Goal: Information Seeking & Learning: Learn about a topic

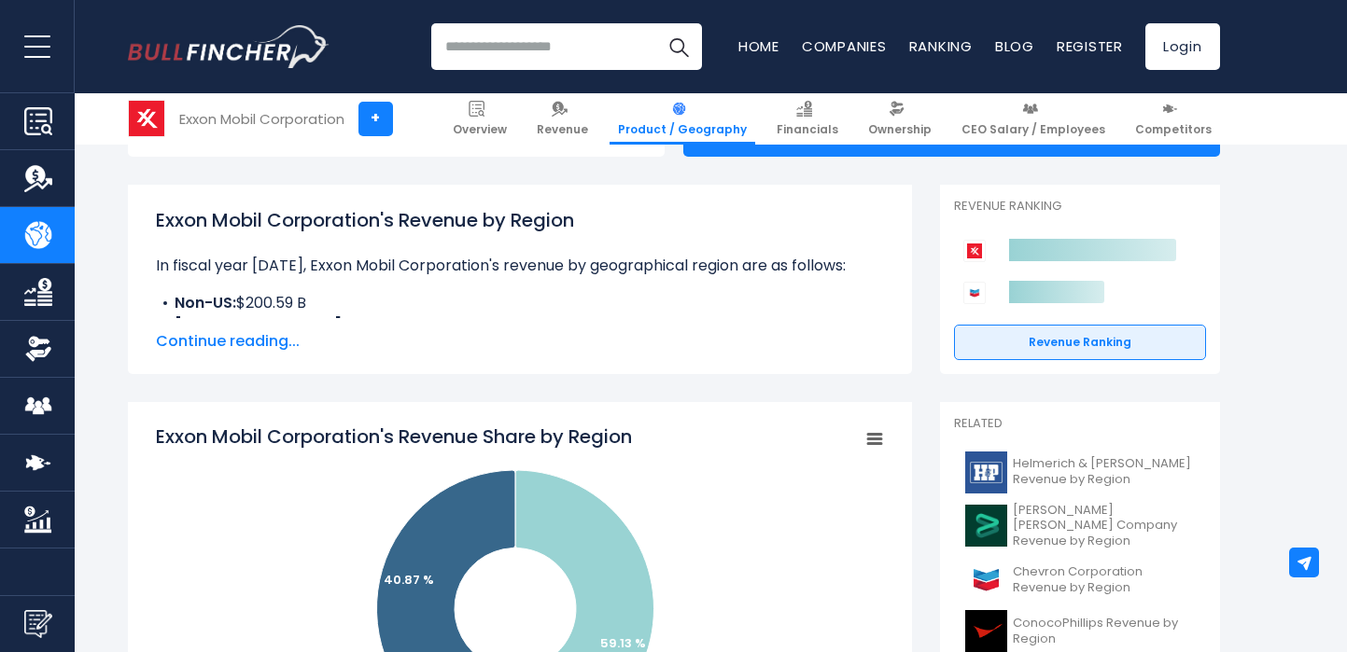
scroll to position [234, 0]
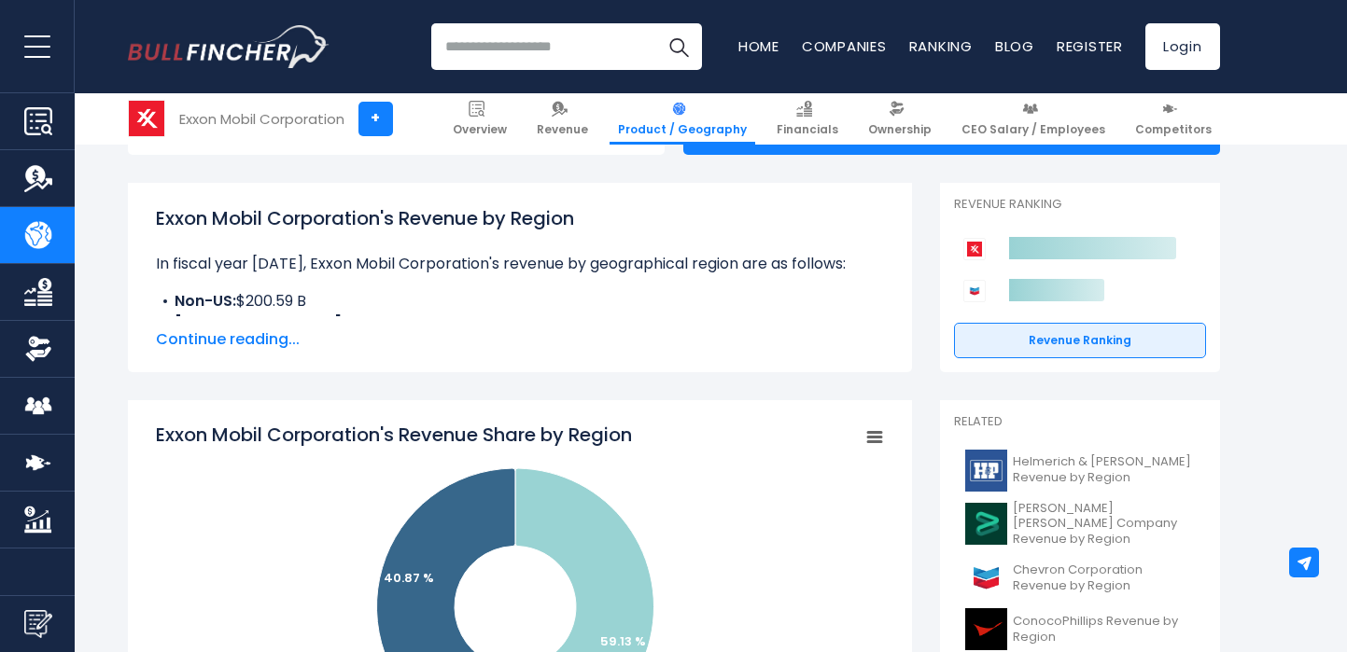
drag, startPoint x: 156, startPoint y: 436, endPoint x: 751, endPoint y: 444, distance: 595.5
click at [751, 444] on rect "Exxon Mobil Corporation's Revenue Share by Region" at bounding box center [520, 608] width 728 height 373
drag, startPoint x: 647, startPoint y: 432, endPoint x: 356, endPoint y: 435, distance: 291.2
click at [356, 435] on icon "Created with Highcharts 12.1.2 Chart context menu Exxon Mobil Corporation's Rev…" at bounding box center [520, 608] width 728 height 373
click at [632, 434] on tspan "Exxon Mobil Corporation's Revenue Share by Region" at bounding box center [394, 435] width 476 height 26
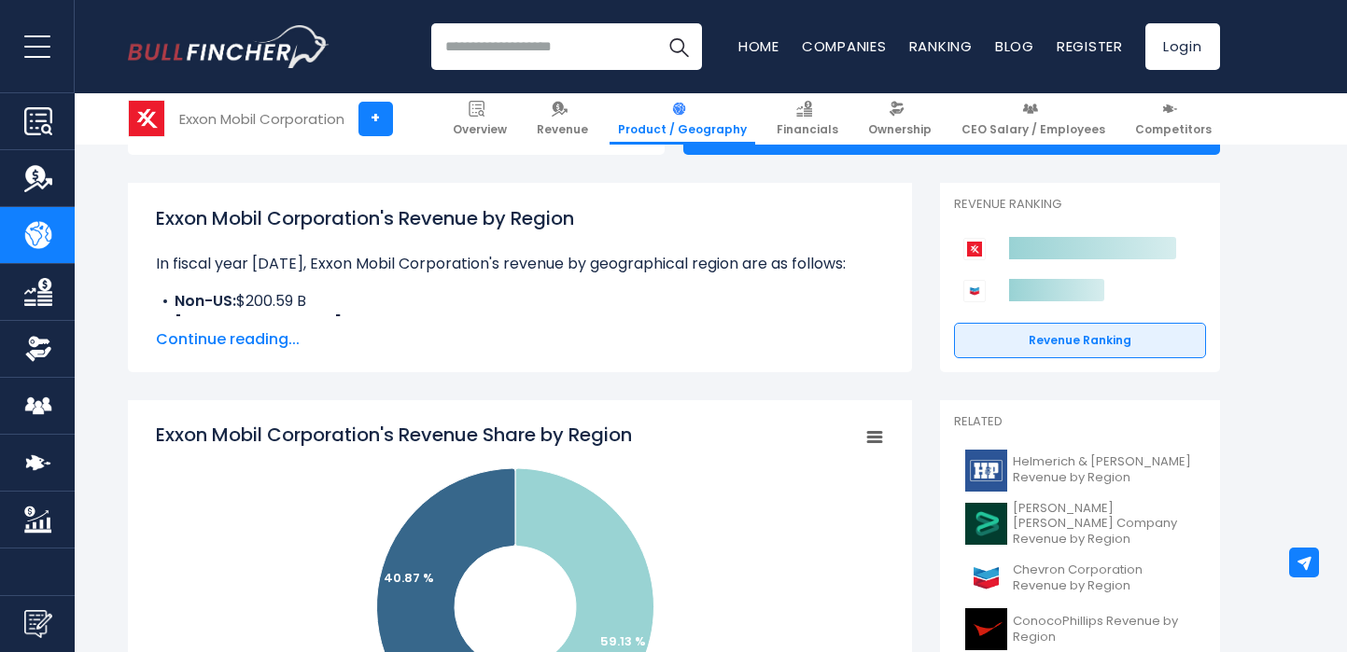
click at [632, 434] on tspan "Exxon Mobil Corporation's Revenue Share by Region" at bounding box center [394, 435] width 476 height 26
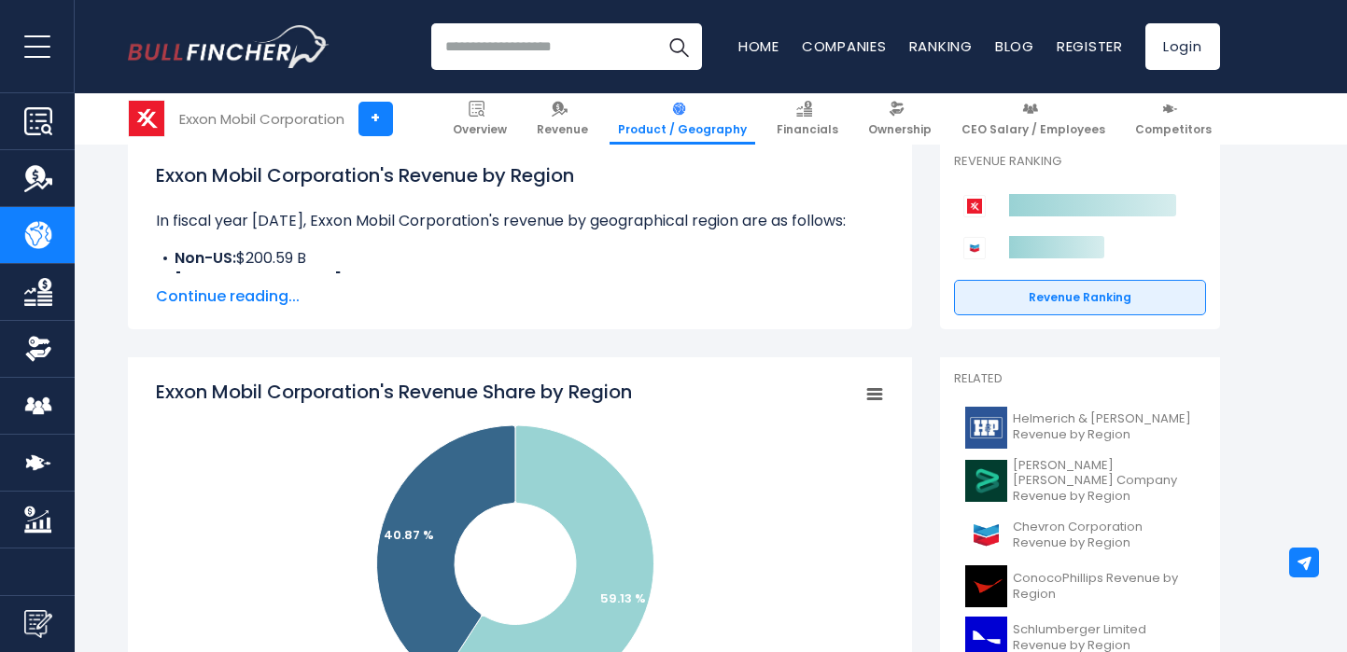
scroll to position [281, 0]
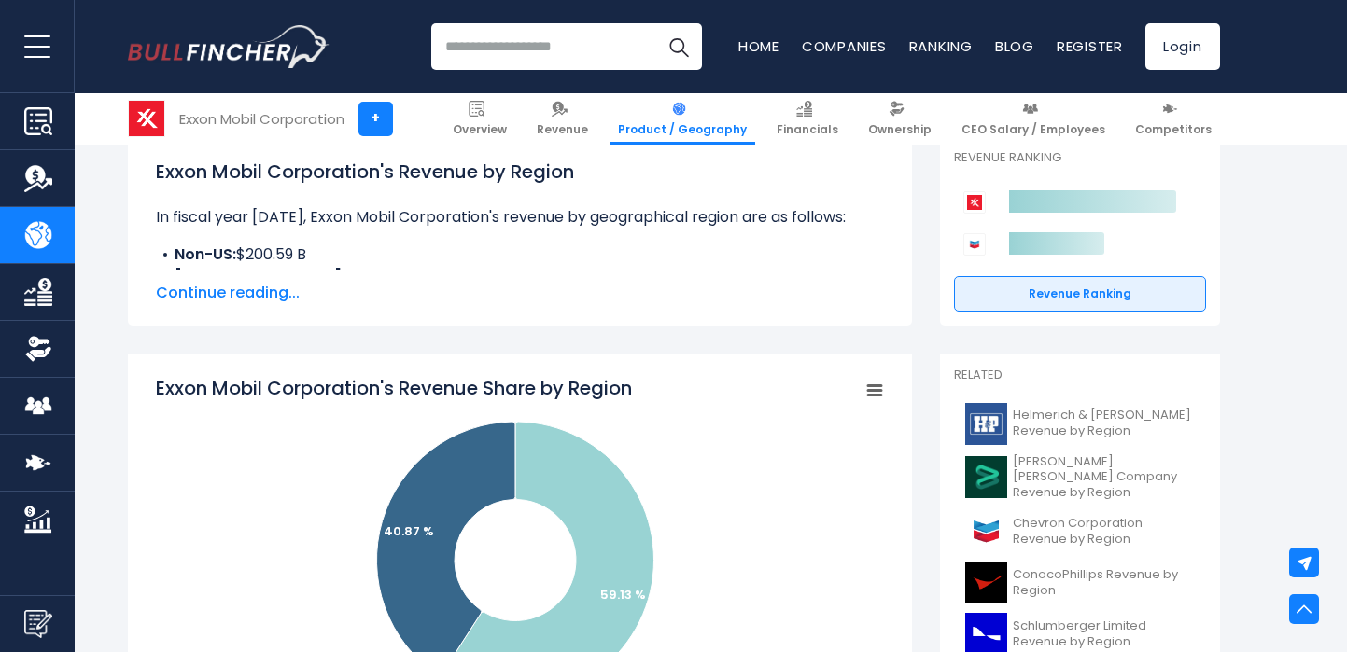
click at [878, 387] on icon "Exxon Mobil Corporation's Revenue Share by Region" at bounding box center [874, 390] width 13 height 9
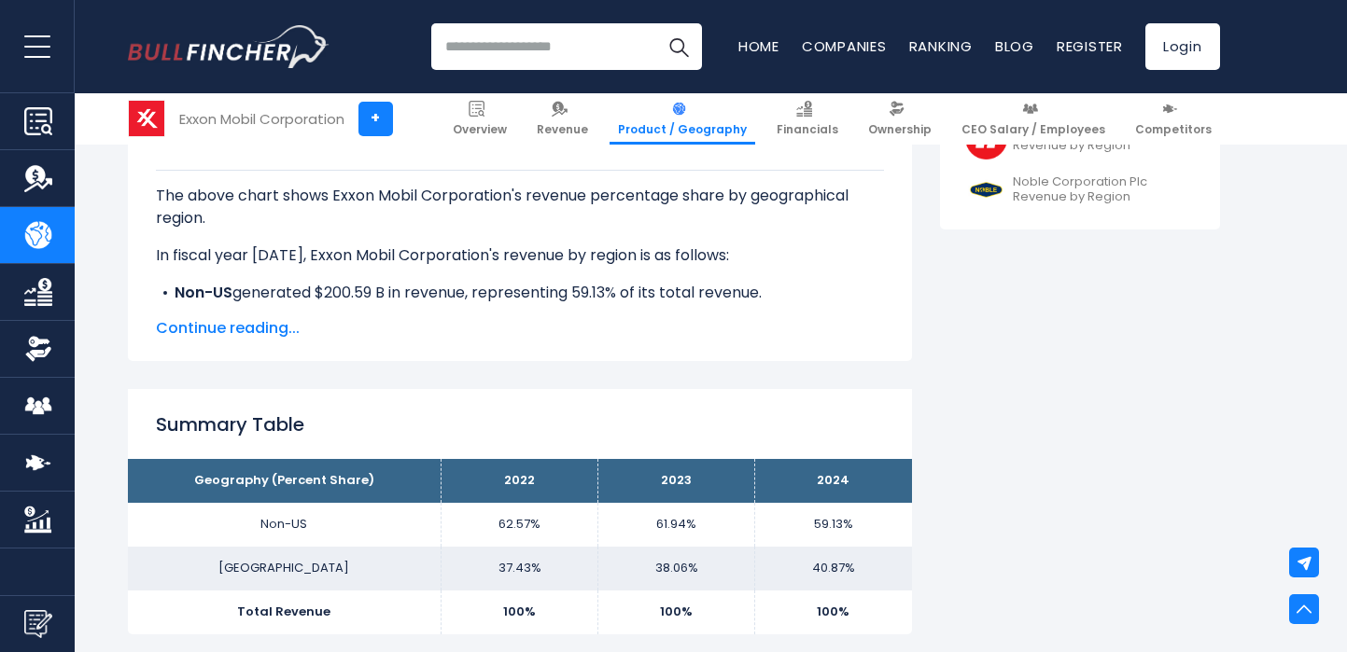
scroll to position [937, 0]
click at [279, 331] on span "Continue reading..." at bounding box center [520, 327] width 728 height 22
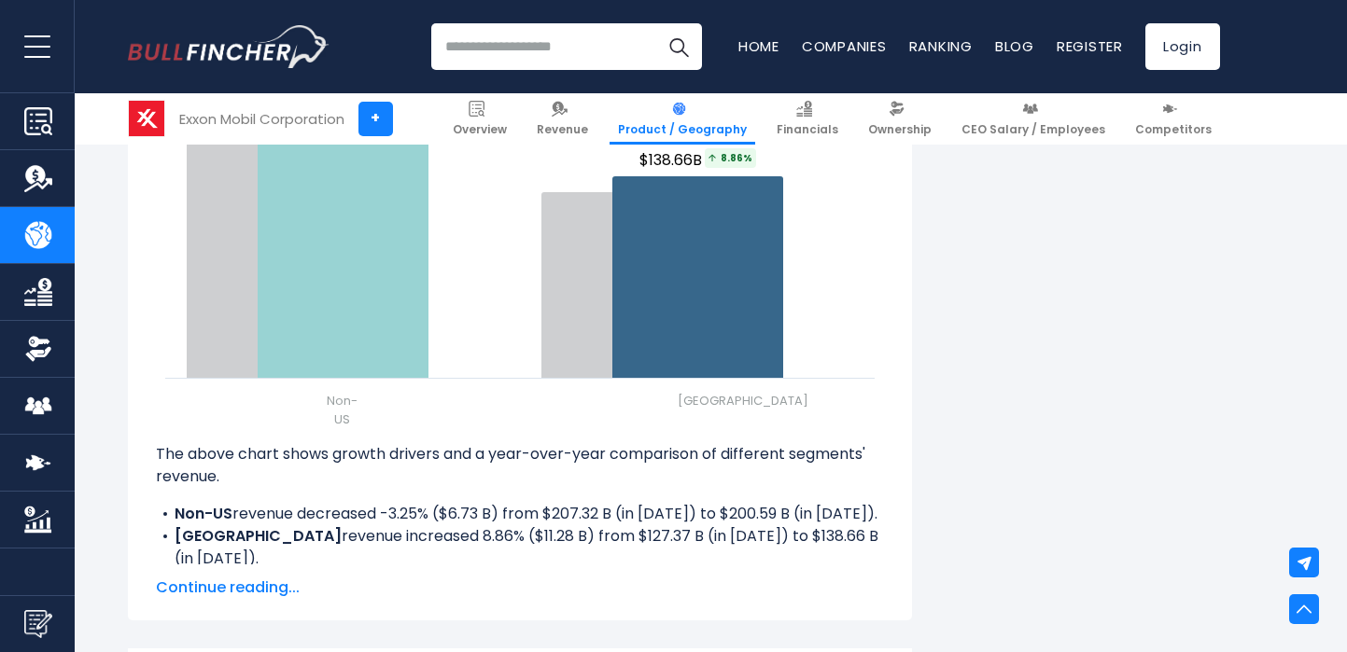
scroll to position [2449, 0]
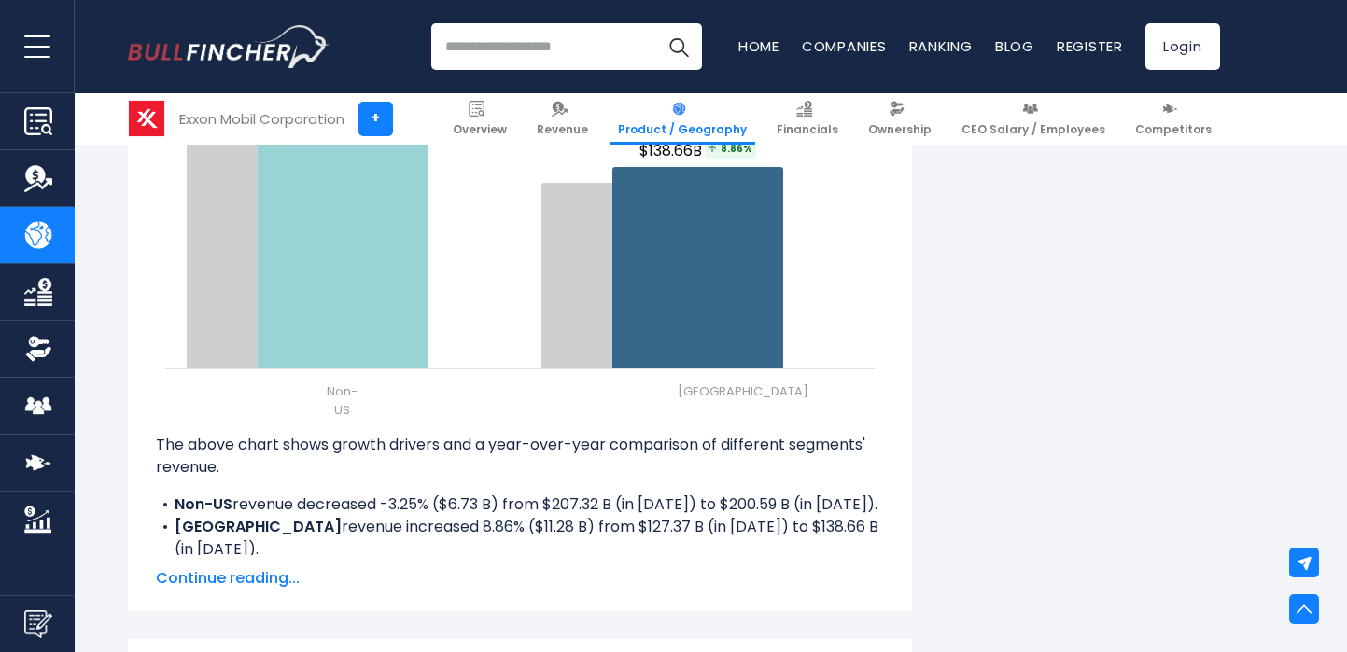
click at [300, 567] on span "Continue reading..." at bounding box center [520, 578] width 728 height 22
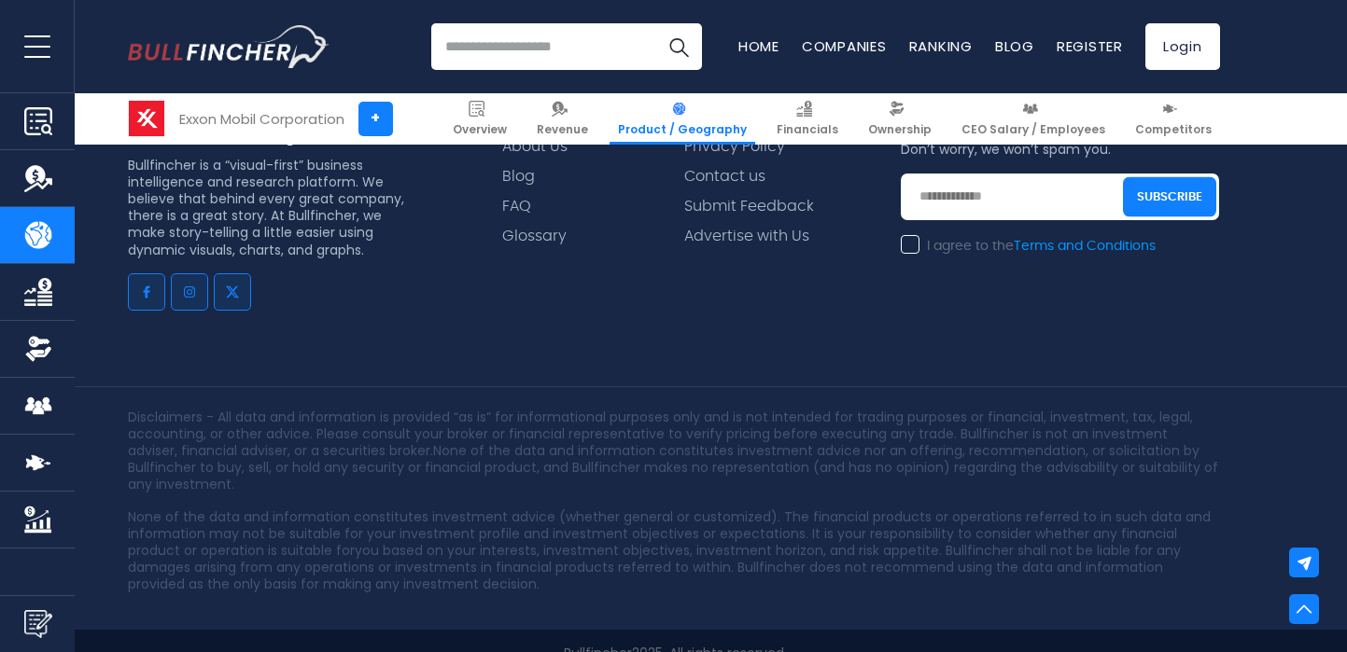
scroll to position [4411, 0]
drag, startPoint x: 555, startPoint y: 605, endPoint x: 826, endPoint y: 609, distance: 270.7
click at [833, 631] on div "Bullfincher 2025, All rights reserved" at bounding box center [673, 654] width 1347 height 47
click at [799, 578] on div "Disclaimers - All data and information is provided “as is” for informational pu…" at bounding box center [673, 509] width 1347 height 244
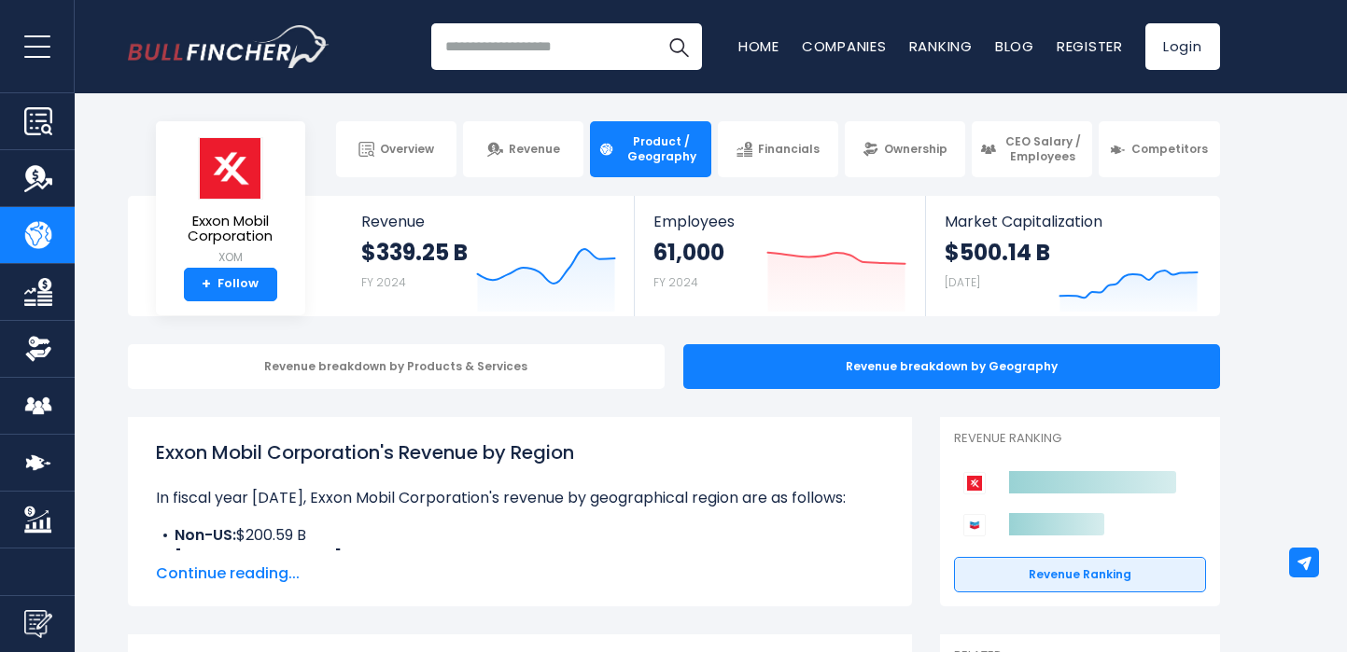
scroll to position [0, 0]
click at [590, 367] on div "Revenue breakdown by Products & Services" at bounding box center [396, 366] width 537 height 45
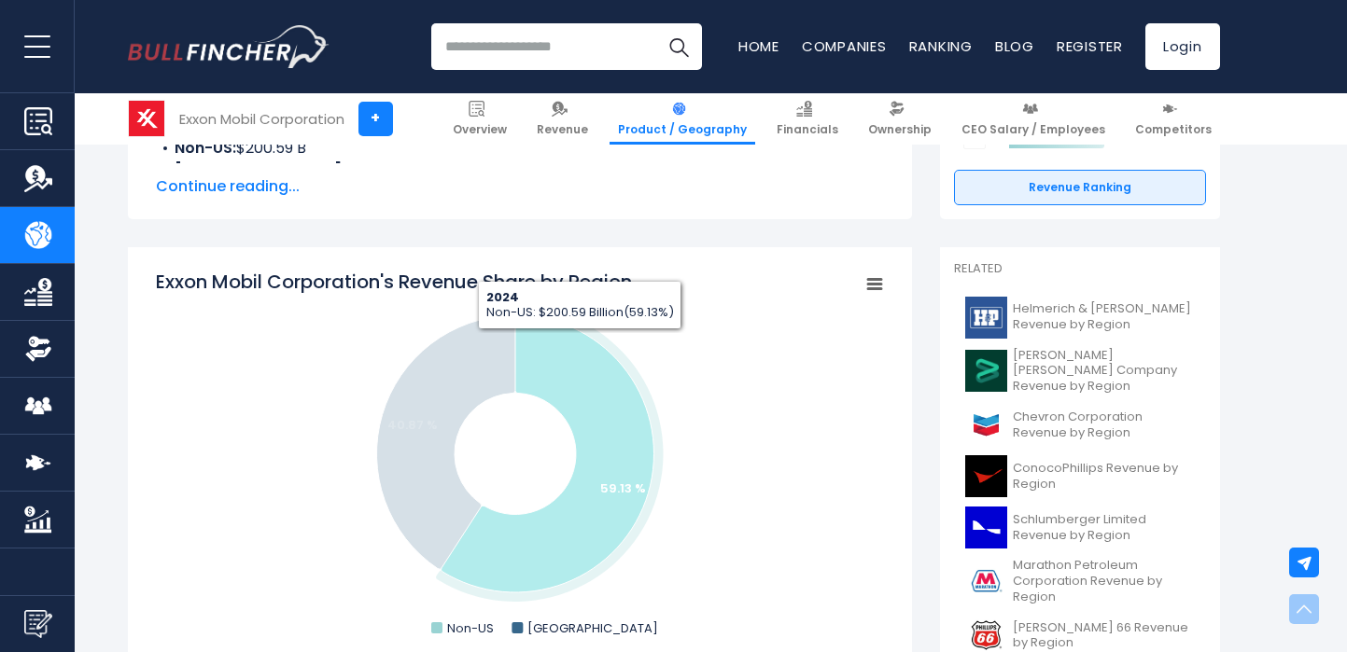
scroll to position [412, 0]
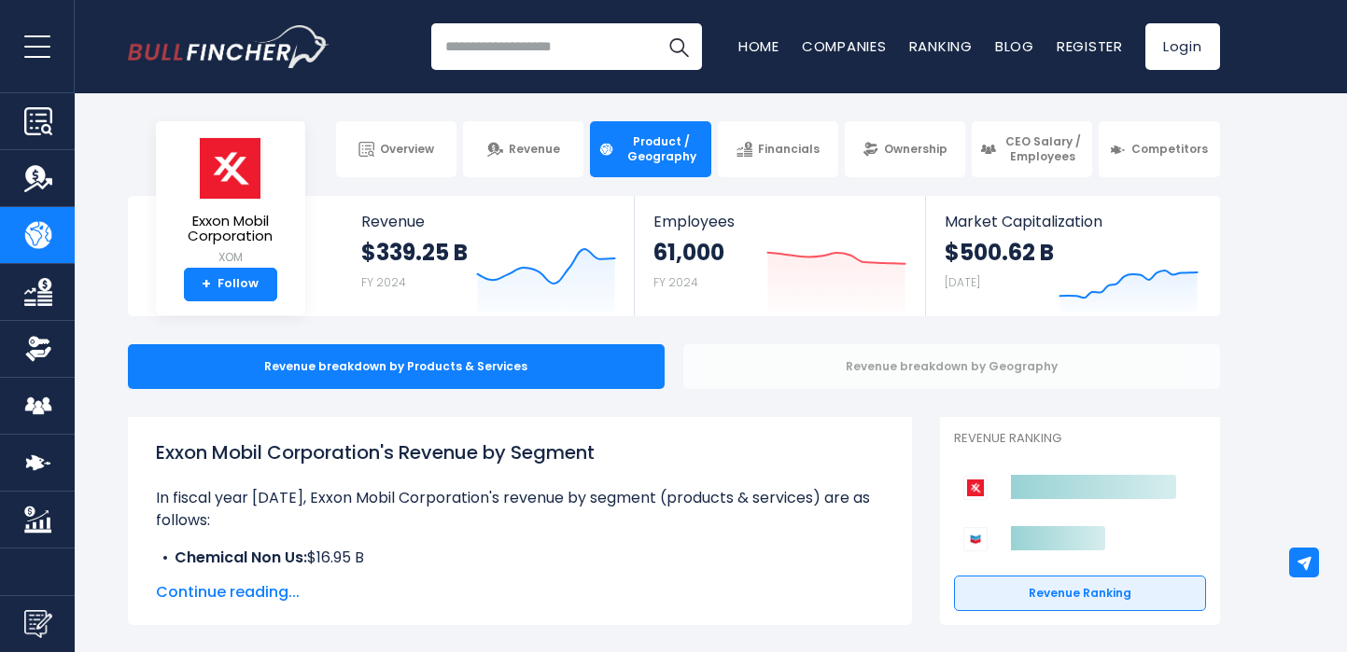
click at [808, 359] on div "Revenue breakdown by Geography" at bounding box center [951, 366] width 537 height 45
